Goal: Information Seeking & Learning: Learn about a topic

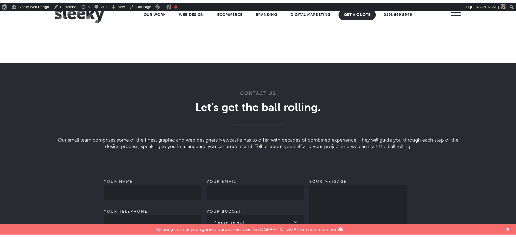
scroll to position [1701, 0]
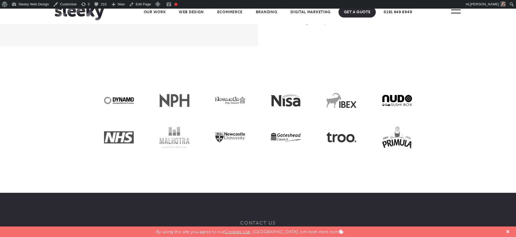
scroll to position [1344, 0]
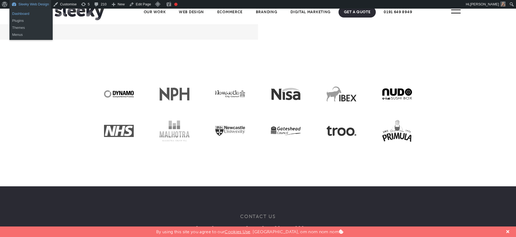
click at [26, 13] on link "Dashboard" at bounding box center [30, 13] width 43 height 7
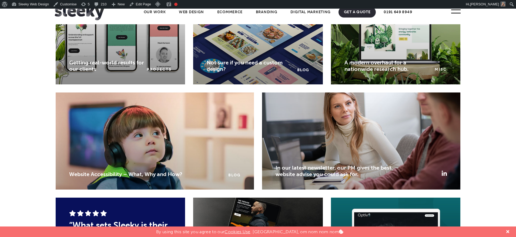
click at [515, 203] on html "Home Our Work What We Do Web Design Ecommerce Branding Digital Marketing Other …" at bounding box center [258, 119] width 516 height 1921
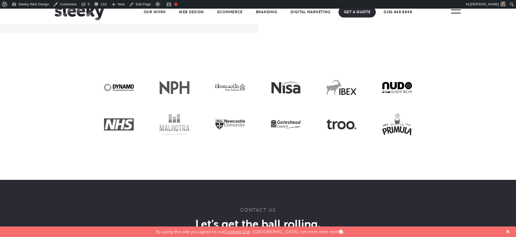
scroll to position [1351, 0]
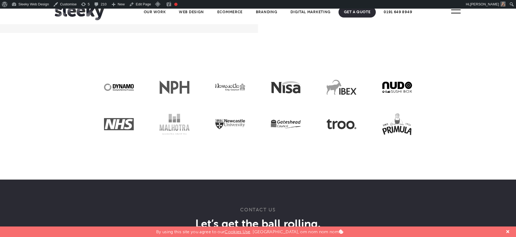
click at [451, 99] on section at bounding box center [258, 106] width 516 height 147
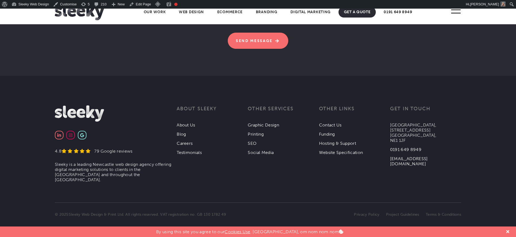
scroll to position [0, 0]
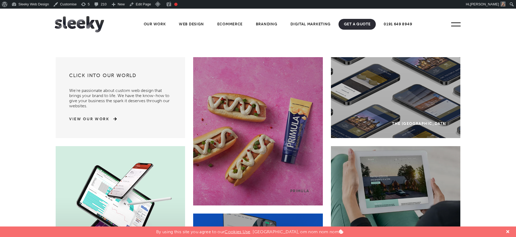
click at [59, 67] on div "Click into our world We’re passionate about custom web design that brings your …" at bounding box center [120, 97] width 129 height 81
click at [153, 22] on link "Our Work" at bounding box center [154, 24] width 33 height 11
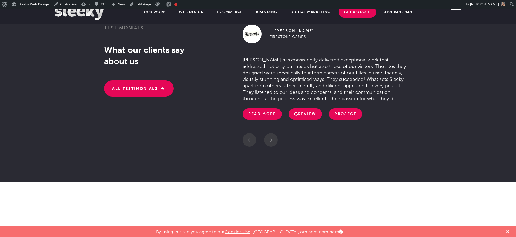
scroll to position [1152, 0]
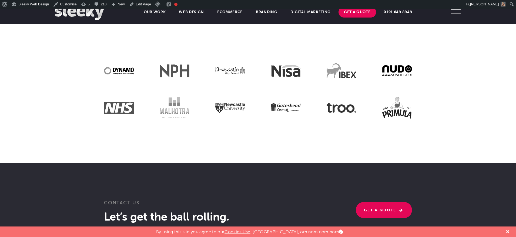
drag, startPoint x: 441, startPoint y: 172, endPoint x: 446, endPoint y: 172, distance: 5.4
click at [441, 172] on section "Contact Us Let’s get the ball rolling . Get A Quote We are passionate about inn…" at bounding box center [258, 233] width 516 height 140
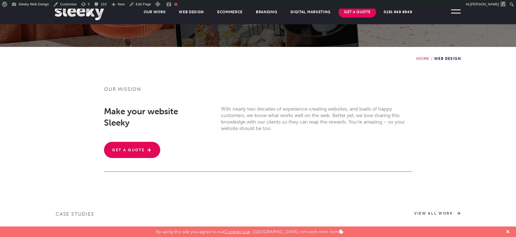
scroll to position [0, 0]
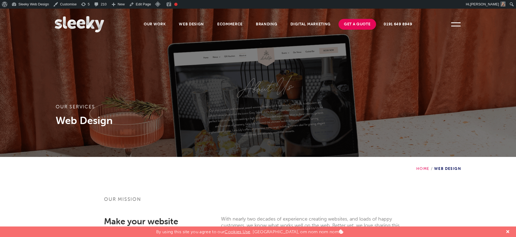
click at [87, 22] on img at bounding box center [79, 24] width 49 height 16
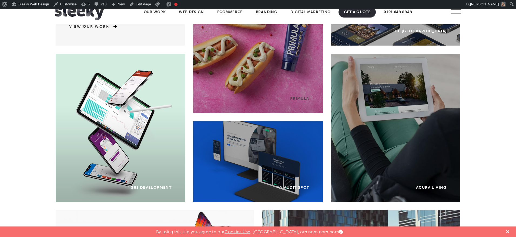
scroll to position [42, 0]
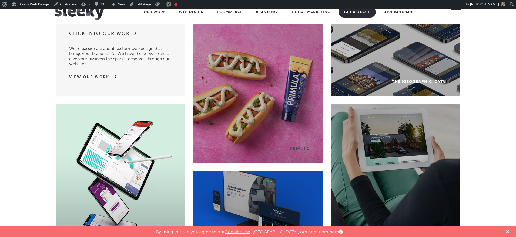
drag, startPoint x: 518, startPoint y: 18, endPoint x: 518, endPoint y: -15, distance: 32.9
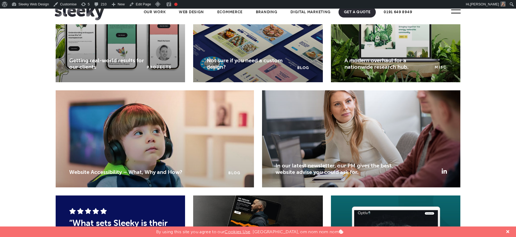
scroll to position [0, 0]
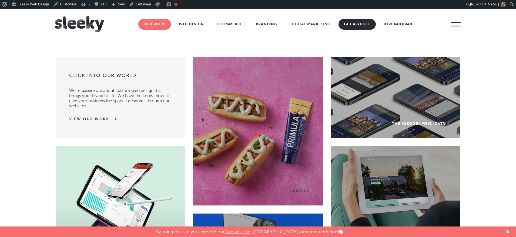
click at [161, 26] on link "Our Work" at bounding box center [154, 24] width 33 height 11
click at [195, 26] on link "Web Design" at bounding box center [191, 24] width 36 height 11
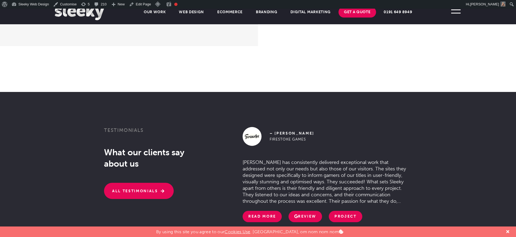
scroll to position [843, 0]
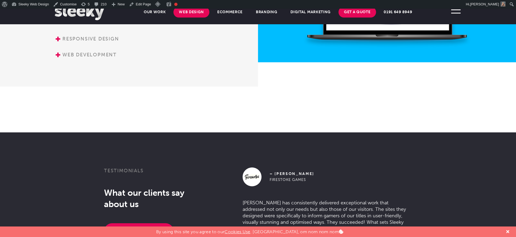
click at [197, 9] on link "Web Design" at bounding box center [191, 12] width 36 height 11
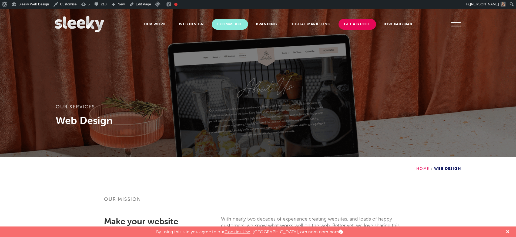
click at [226, 20] on link "Ecommerce" at bounding box center [230, 24] width 36 height 11
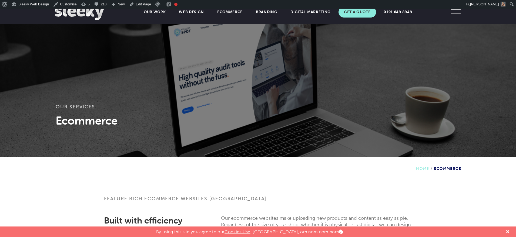
scroll to position [83, 0]
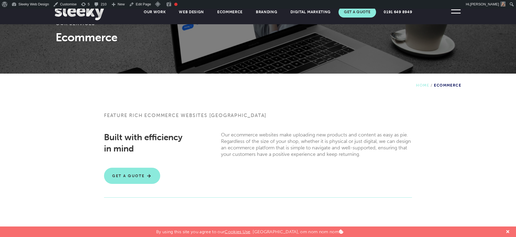
drag, startPoint x: 0, startPoint y: 0, endPoint x: 518, endPoint y: 65, distance: 521.9
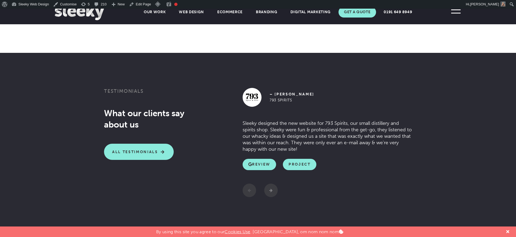
scroll to position [1143, 0]
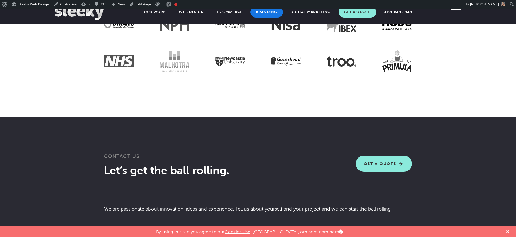
click at [267, 12] on link "Branding" at bounding box center [266, 12] width 32 height 11
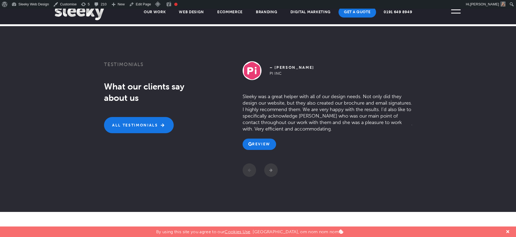
scroll to position [826, 0]
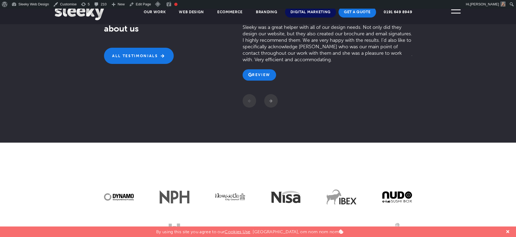
click at [318, 12] on link "Digital Marketing" at bounding box center [310, 12] width 51 height 11
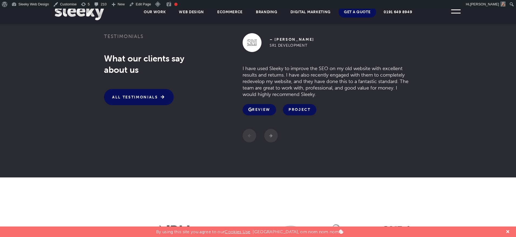
scroll to position [632, 0]
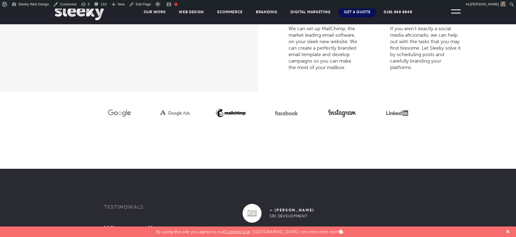
click at [362, 13] on link "Get A Quote" at bounding box center [357, 12] width 38 height 11
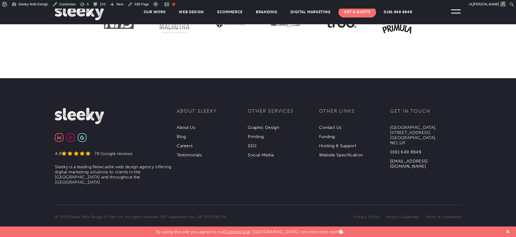
scroll to position [807, 0]
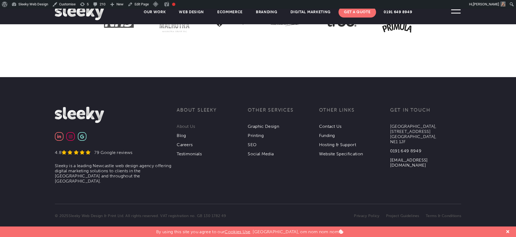
click at [186, 125] on link "About Us" at bounding box center [186, 126] width 19 height 5
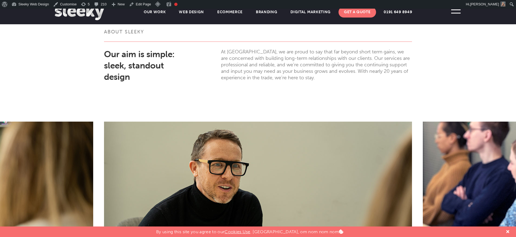
scroll to position [200, 0]
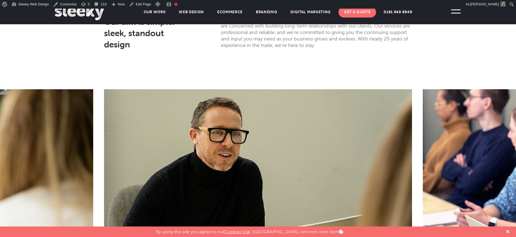
drag, startPoint x: 423, startPoint y: 148, endPoint x: 221, endPoint y: 123, distance: 203.3
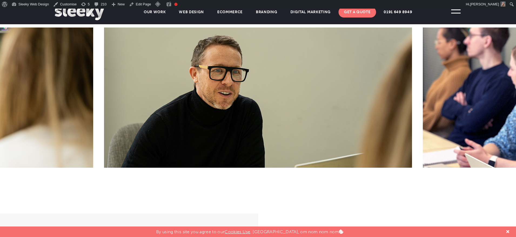
scroll to position [269, 0]
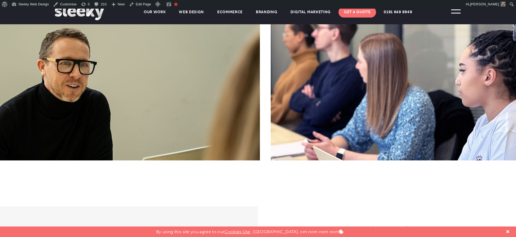
drag, startPoint x: 229, startPoint y: 99, endPoint x: 209, endPoint y: 99, distance: 20.0
click at [209, 99] on img at bounding box center [106, 90] width 308 height 140
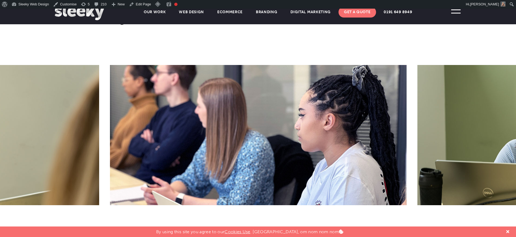
scroll to position [210, 0]
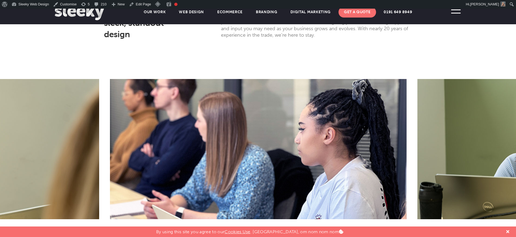
click at [239, 166] on img at bounding box center [258, 149] width 296 height 140
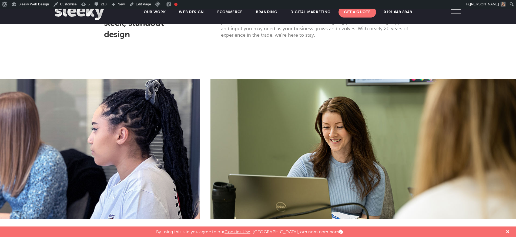
drag, startPoint x: 170, startPoint y: 152, endPoint x: 115, endPoint y: 143, distance: 55.2
click at [115, 143] on img at bounding box center [51, 149] width 296 height 140
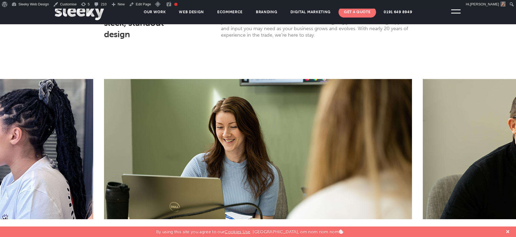
drag, startPoint x: 304, startPoint y: 159, endPoint x: 100, endPoint y: 155, distance: 204.7
click at [100, 155] on div at bounding box center [258, 149] width 319 height 140
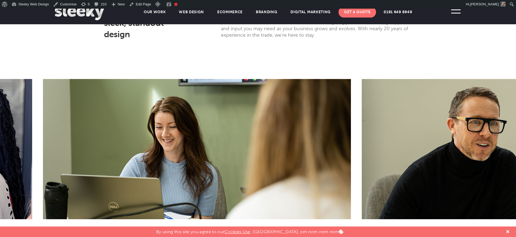
drag, startPoint x: 225, startPoint y: 153, endPoint x: 54, endPoint y: 153, distance: 171.7
click at [54, 153] on img at bounding box center [197, 149] width 308 height 140
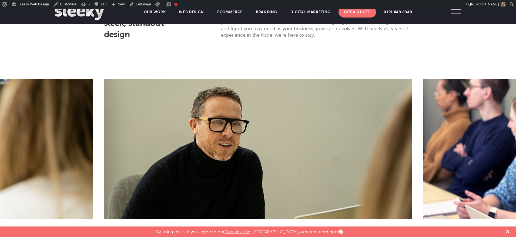
click at [143, 158] on img at bounding box center [258, 149] width 308 height 140
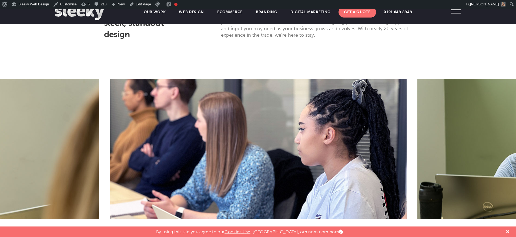
scroll to position [1025, 0]
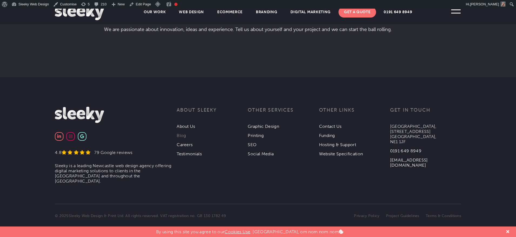
click at [180, 136] on link "Blog" at bounding box center [181, 135] width 9 height 5
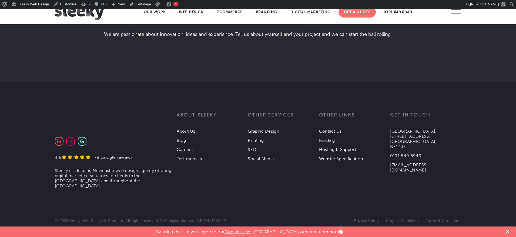
scroll to position [1381, 0]
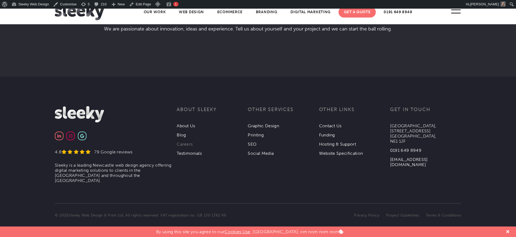
click at [187, 143] on link "Careers" at bounding box center [185, 144] width 16 height 5
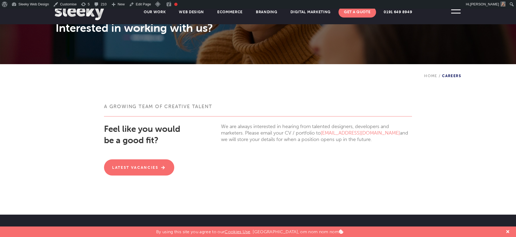
scroll to position [231, 0]
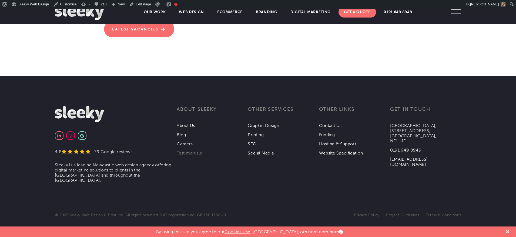
click at [192, 152] on link "Testimonials" at bounding box center [189, 153] width 25 height 5
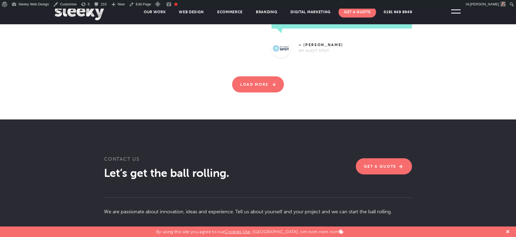
scroll to position [1186, 0]
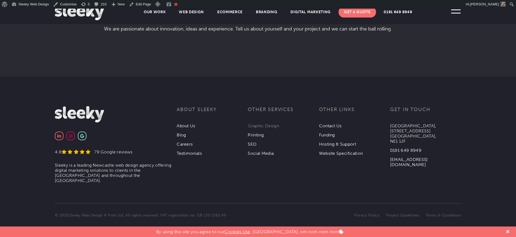
click at [265, 125] on link "Graphic Design" at bounding box center [263, 125] width 31 height 5
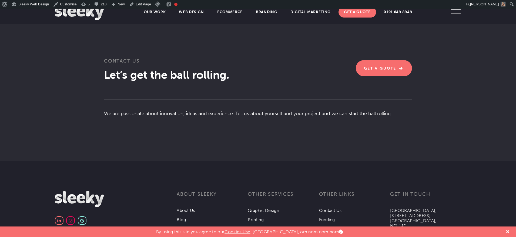
scroll to position [1116, 0]
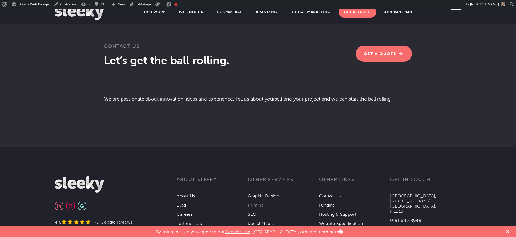
click at [260, 203] on link "Printing" at bounding box center [256, 205] width 16 height 5
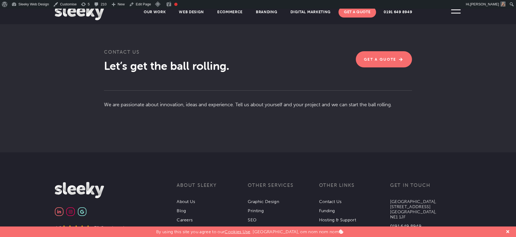
scroll to position [1123, 0]
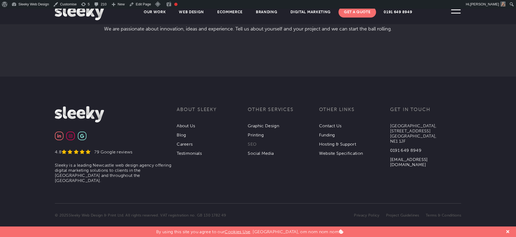
click at [254, 143] on link "SEO" at bounding box center [252, 144] width 9 height 5
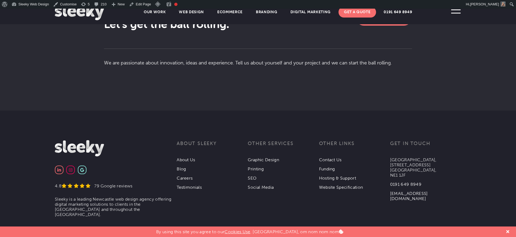
scroll to position [986, 0]
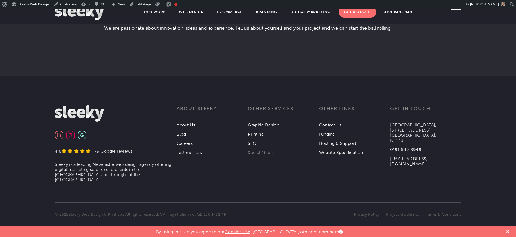
click at [254, 154] on link "Social Media" at bounding box center [261, 152] width 26 height 5
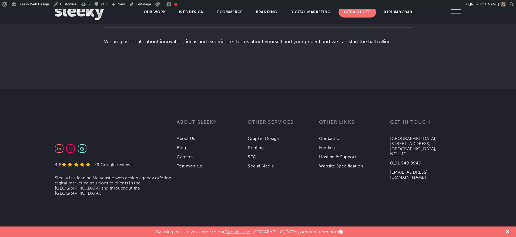
scroll to position [989, 0]
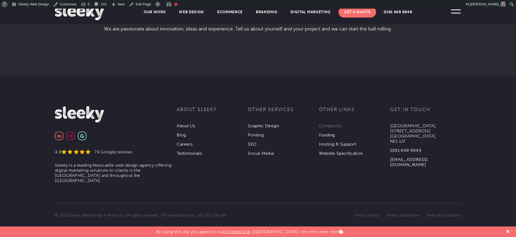
click at [335, 125] on link "Contact Us" at bounding box center [330, 125] width 23 height 5
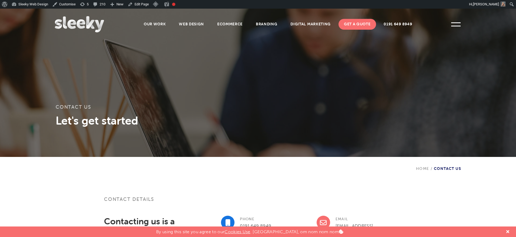
drag, startPoint x: 0, startPoint y: 0, endPoint x: 518, endPoint y: 75, distance: 523.2
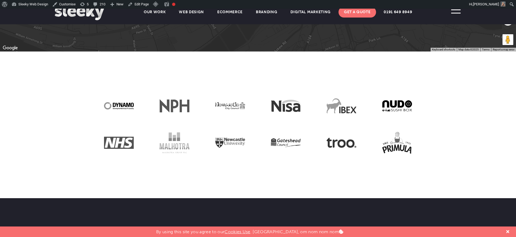
scroll to position [807, 0]
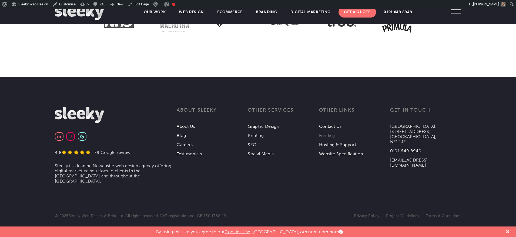
click at [323, 135] on link "Funding" at bounding box center [327, 135] width 16 height 5
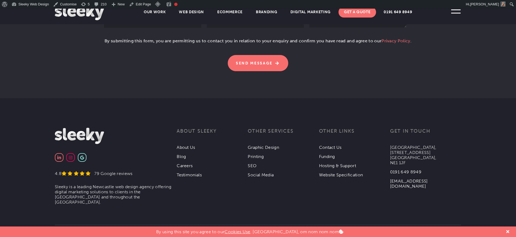
scroll to position [422, 0]
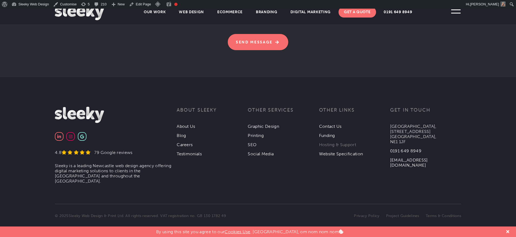
click at [332, 142] on link "Hosting & Support" at bounding box center [337, 144] width 37 height 5
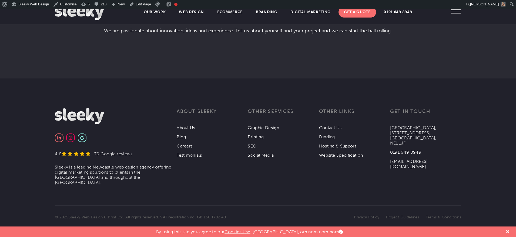
scroll to position [1003, 0]
click at [342, 153] on link "Website Specification" at bounding box center [341, 153] width 44 height 5
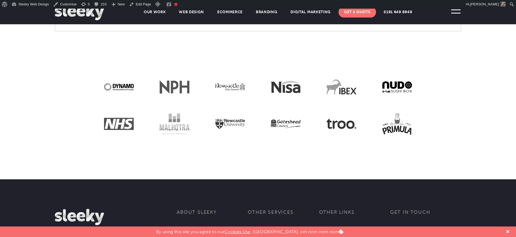
scroll to position [516, 0]
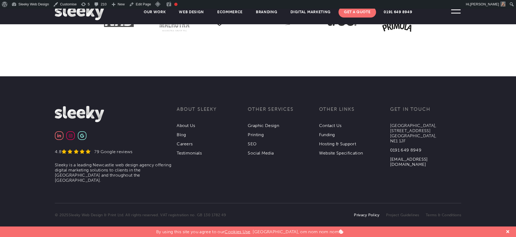
click at [367, 215] on link "Privacy Policy" at bounding box center [366, 215] width 25 height 5
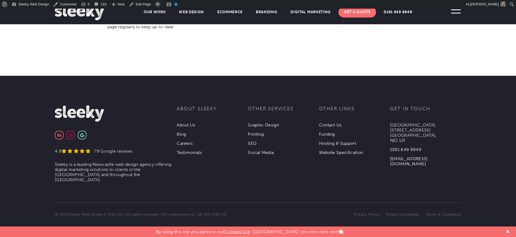
scroll to position [2098, 0]
click at [442, 215] on link "Terms & Conditions" at bounding box center [443, 214] width 35 height 5
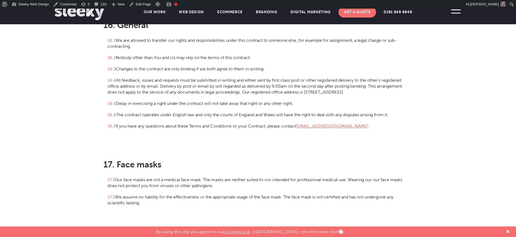
scroll to position [2016, 0]
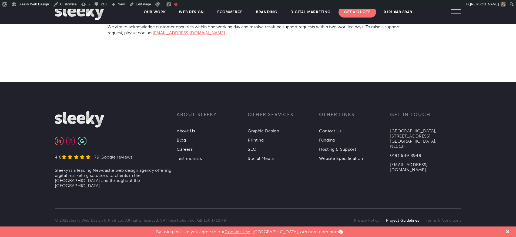
click at [406, 218] on link "Project Guidelines" at bounding box center [402, 220] width 33 height 5
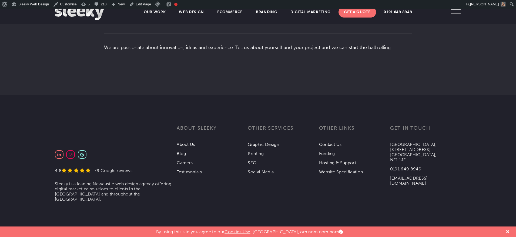
scroll to position [721, 0]
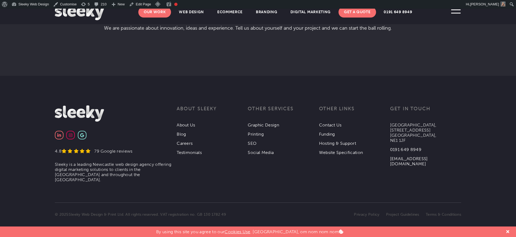
click at [153, 16] on link "Our Work" at bounding box center [154, 12] width 33 height 11
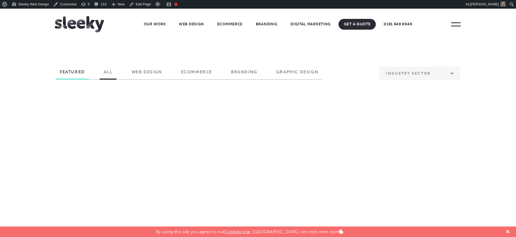
click at [110, 72] on label "All" at bounding box center [108, 73] width 17 height 9
click at [0, 0] on input "All" at bounding box center [0, 0] width 0 height 0
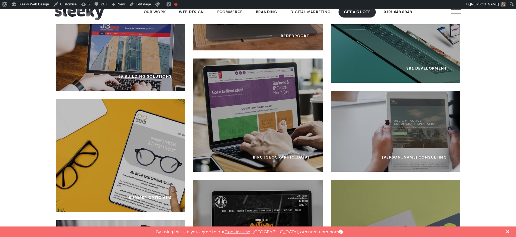
scroll to position [2546, 0]
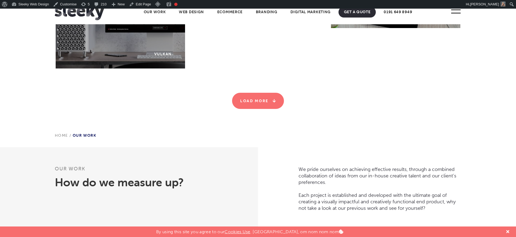
scroll to position [2937, 0]
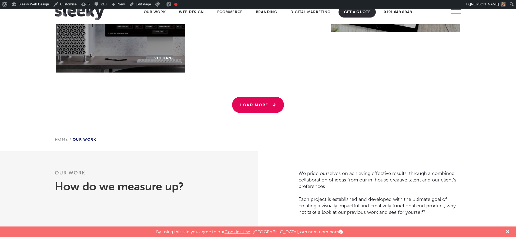
click at [254, 108] on link "Load More" at bounding box center [258, 105] width 52 height 16
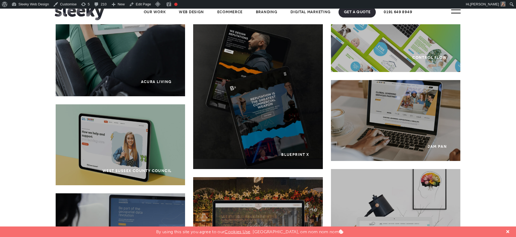
scroll to position [1371, 0]
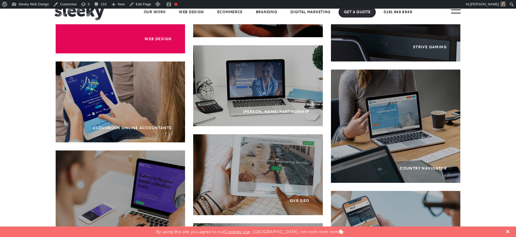
scroll to position [1783, 0]
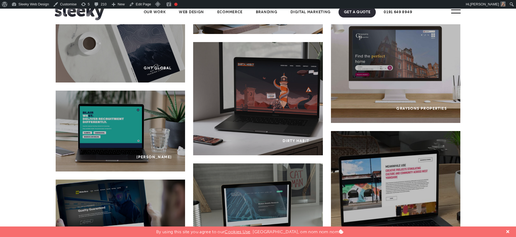
scroll to position [2218, 0]
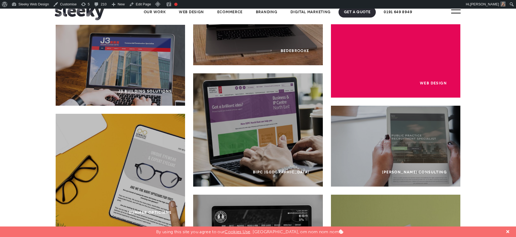
scroll to position [2541, 0]
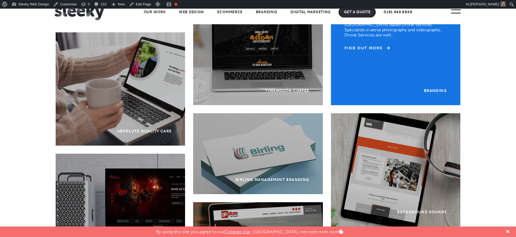
scroll to position [2743, 0]
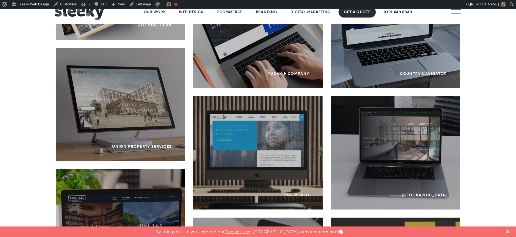
scroll to position [3302, 0]
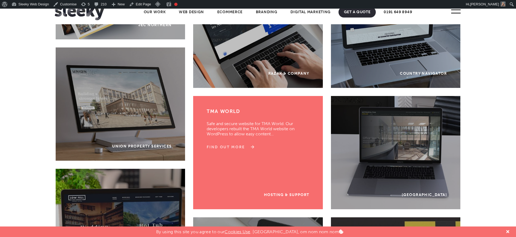
click at [228, 147] on link "Find Out More" at bounding box center [230, 147] width 46 height 5
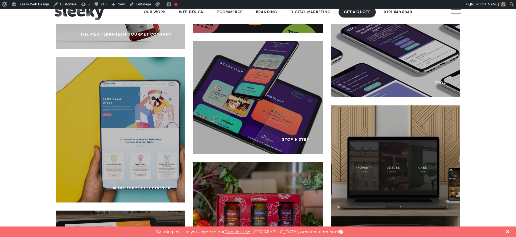
scroll to position [3691, 0]
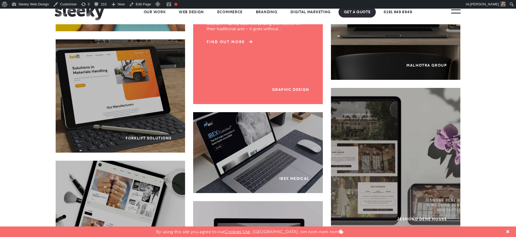
scroll to position [3912, 0]
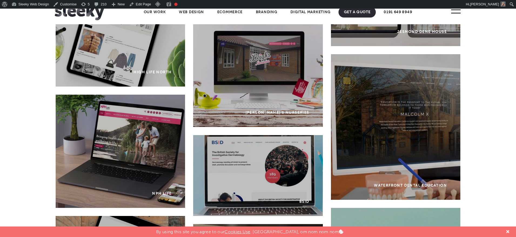
scroll to position [4058, 0]
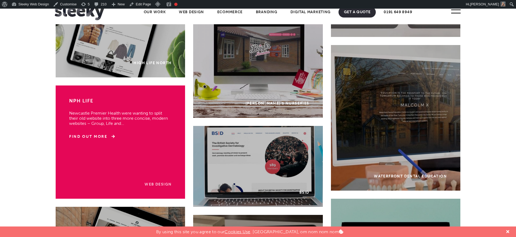
click at [158, 185] on link "Web Design" at bounding box center [157, 184] width 27 height 5
click at [112, 122] on p "Newcastle Premier Health were wanting to split their old website into three mor…" at bounding box center [120, 115] width 102 height 21
click at [95, 139] on link "Find Out More" at bounding box center [92, 136] width 46 height 5
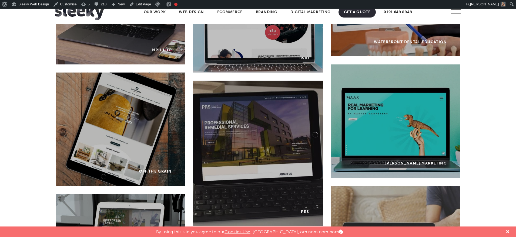
scroll to position [4204, 0]
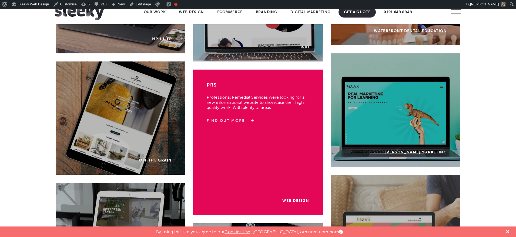
click at [234, 121] on link "Find Out More" at bounding box center [230, 120] width 46 height 5
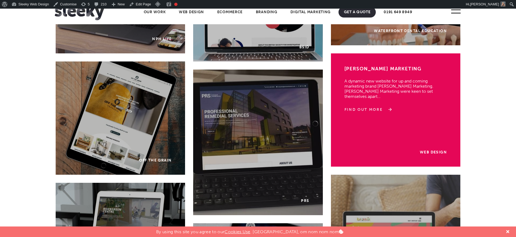
click at [357, 107] on link "Find Out More" at bounding box center [367, 109] width 46 height 5
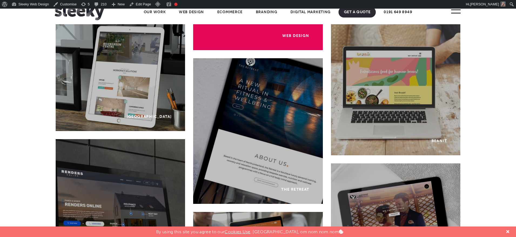
scroll to position [4371, 0]
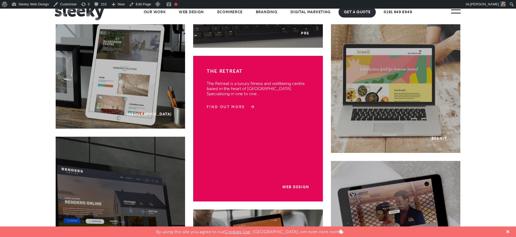
click at [239, 105] on link "Find Out More" at bounding box center [230, 106] width 46 height 5
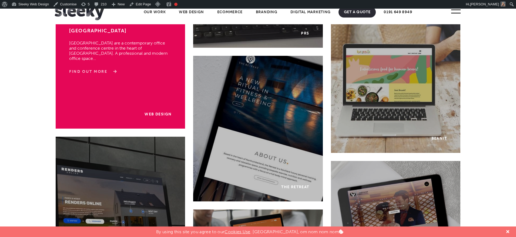
click at [102, 69] on link "Find Out More" at bounding box center [92, 71] width 46 height 5
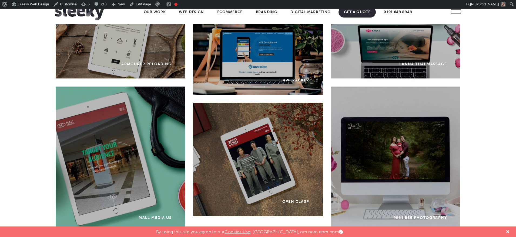
scroll to position [6069, 0]
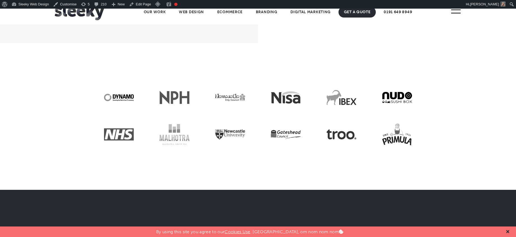
click at [510, 231] on div at bounding box center [507, 232] width 8 height 11
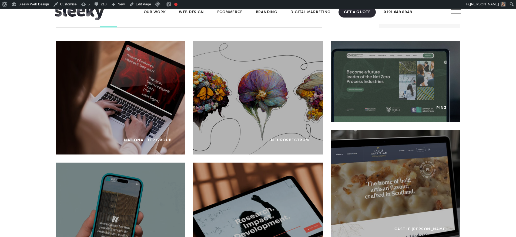
scroll to position [0, 0]
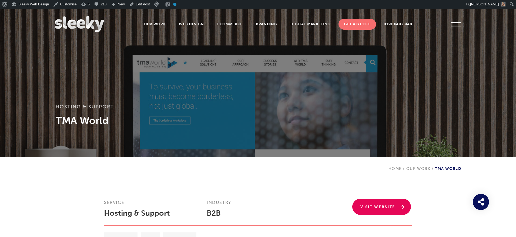
click at [374, 205] on link "Visit Website" at bounding box center [381, 207] width 59 height 16
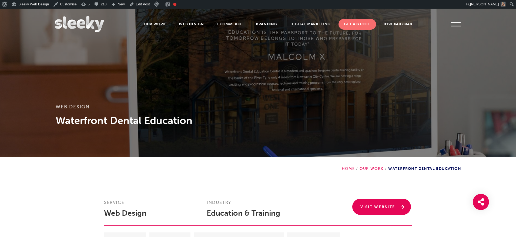
click at [372, 207] on link "Visit Website" at bounding box center [381, 207] width 59 height 16
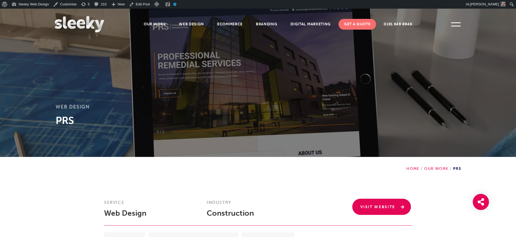
click at [371, 207] on link "Visit Website" at bounding box center [381, 207] width 59 height 16
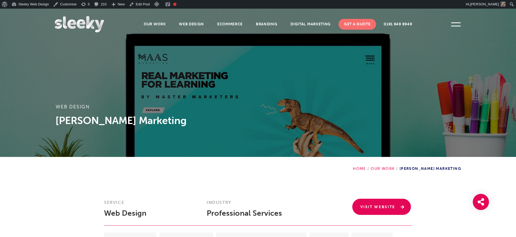
click at [374, 205] on link "Visit Website" at bounding box center [381, 207] width 59 height 16
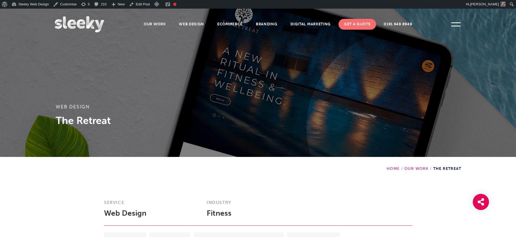
click at [388, 116] on h1 "The Retreat" at bounding box center [258, 121] width 404 height 14
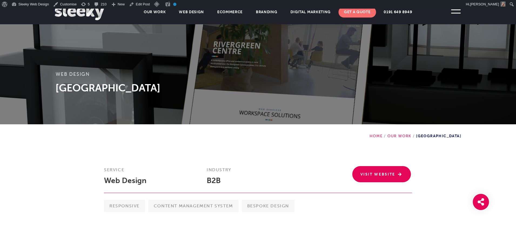
scroll to position [55, 0]
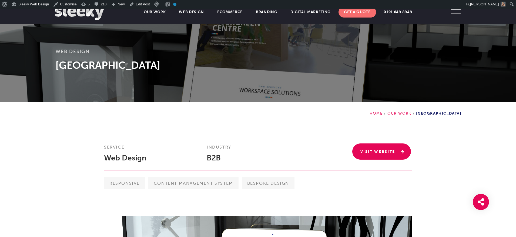
click at [376, 149] on link "Visit Website" at bounding box center [381, 152] width 59 height 16
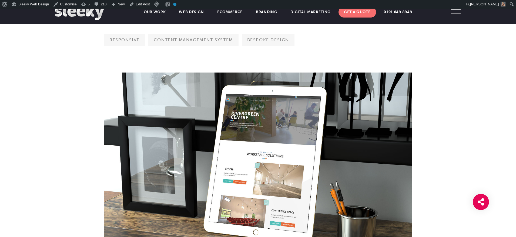
scroll to position [217, 0]
